Goal: Information Seeking & Learning: Learn about a topic

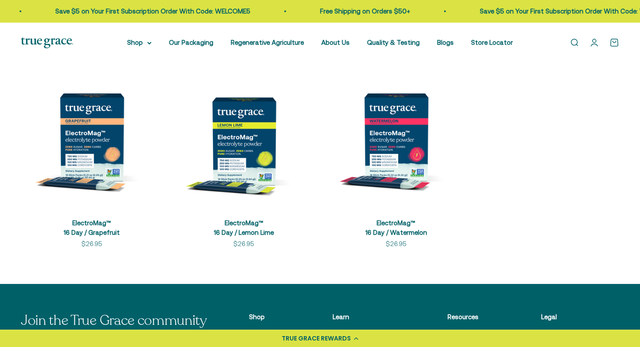
scroll to position [193, 0]
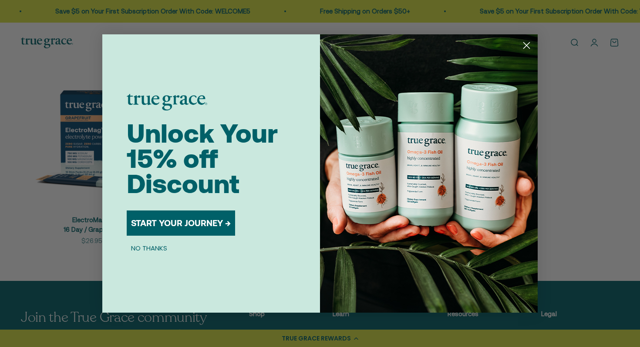
click at [528, 44] on icon "Close dialog" at bounding box center [527, 46] width 6 height 6
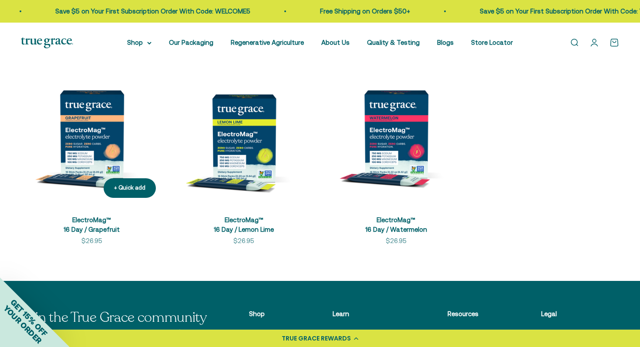
click at [92, 128] on img at bounding box center [92, 134] width 142 height 142
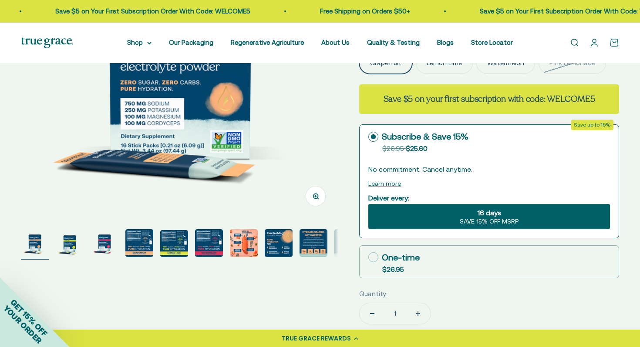
scroll to position [188, 0]
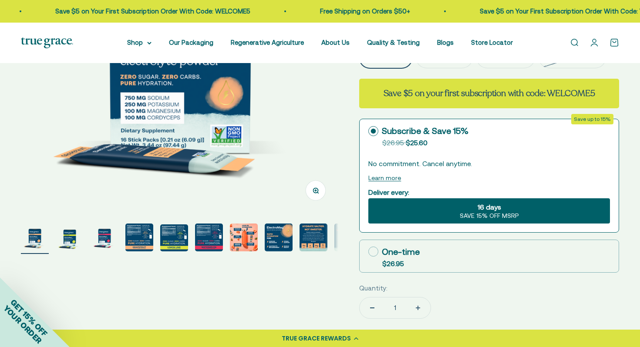
click at [135, 234] on img "Go to item 4" at bounding box center [139, 238] width 28 height 28
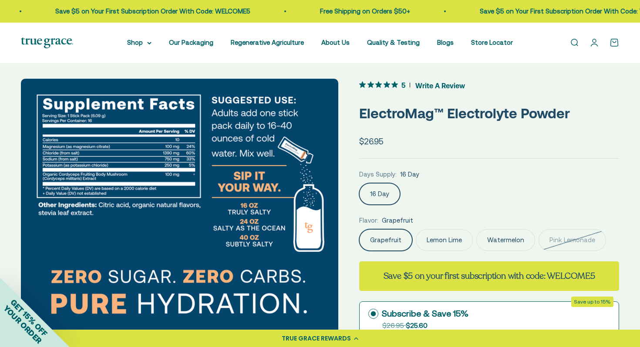
scroll to position [11, 0]
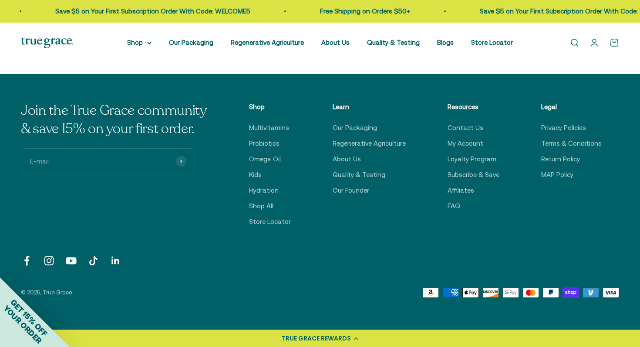
scroll to position [2942, 0]
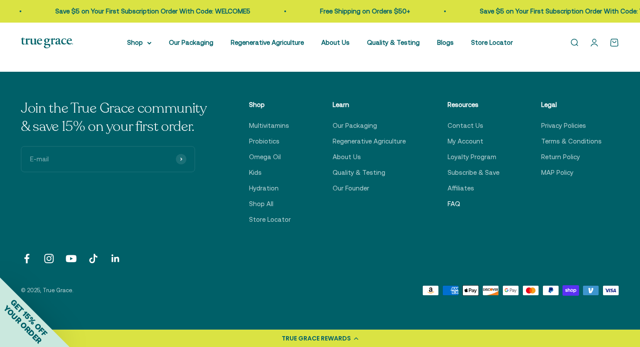
click at [458, 205] on link "FAQ" at bounding box center [454, 204] width 13 height 10
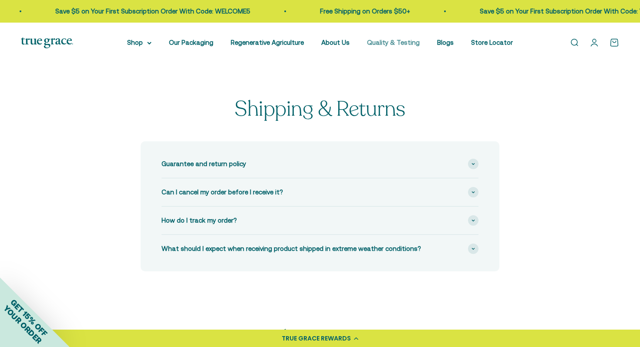
click at [400, 41] on link "Quality & Testing" at bounding box center [393, 42] width 53 height 7
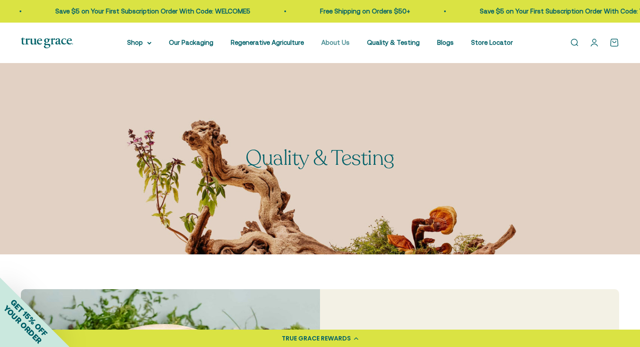
click at [342, 42] on link "About Us" at bounding box center [335, 42] width 28 height 7
